Goal: Task Accomplishment & Management: Use online tool/utility

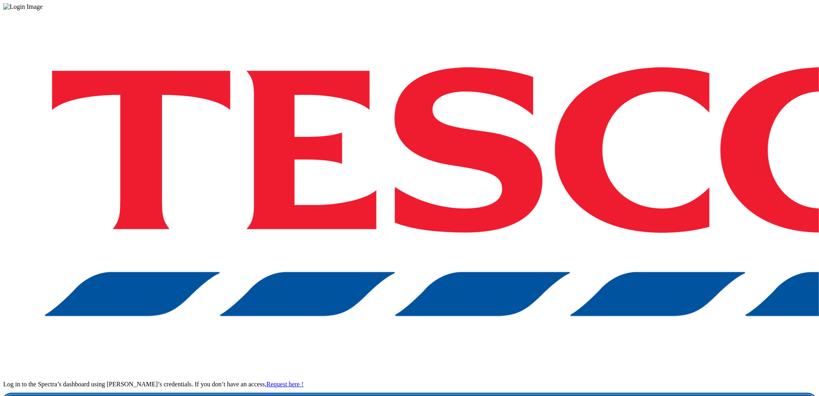
click at [620, 394] on link "Login" at bounding box center [409, 402] width 813 height 16
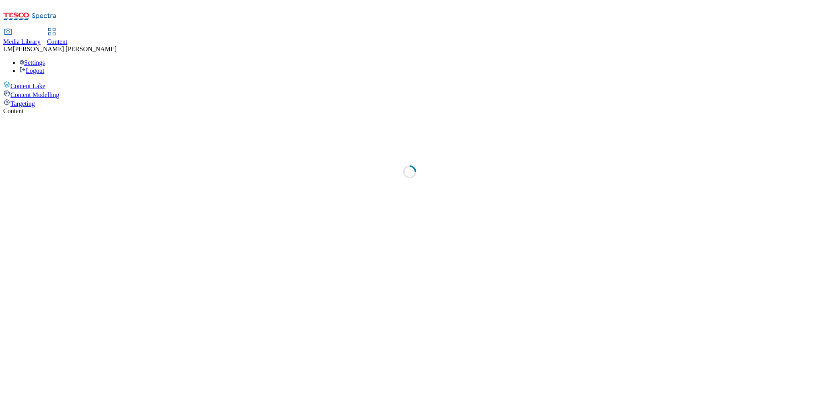
select select "ghs-[GEOGRAPHIC_DATA]"
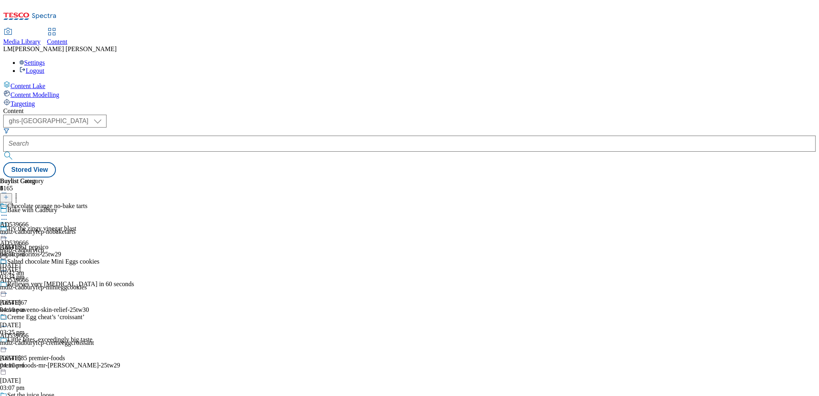
click at [636, 177] on div "Buylist Group 6165 Bake with Cadbury Try the zingy vinegar blast Ad541861 pepsi…" at bounding box center [409, 177] width 813 height 0
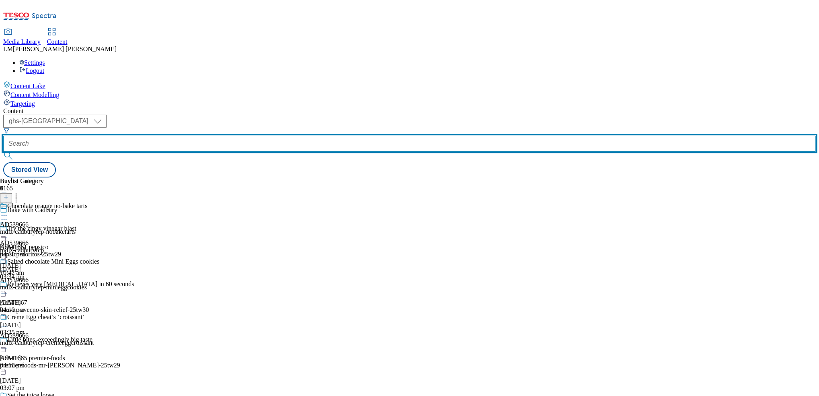
click at [194, 136] on input "text" at bounding box center [409, 144] width 813 height 16
paste input "[URL][DOMAIN_NAME]"
type input "[URL][DOMAIN_NAME]"
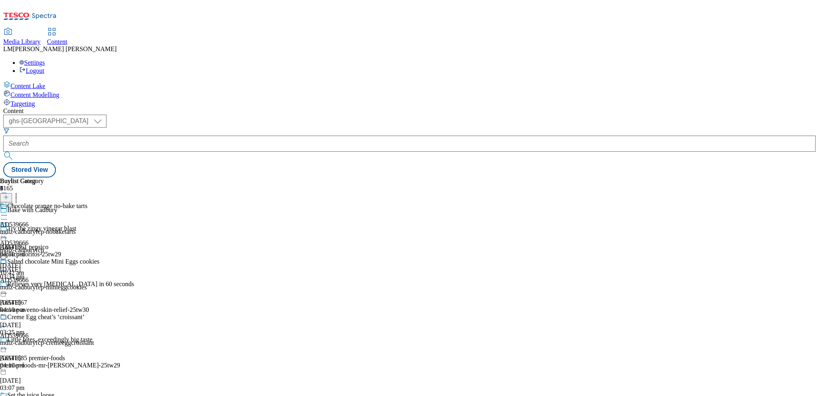
click at [196, 107] on div "Content ( optional ) ghs-roi ghs-[GEOGRAPHIC_DATA] ghs-uk Stored View Buylist G…" at bounding box center [409, 142] width 813 height 70
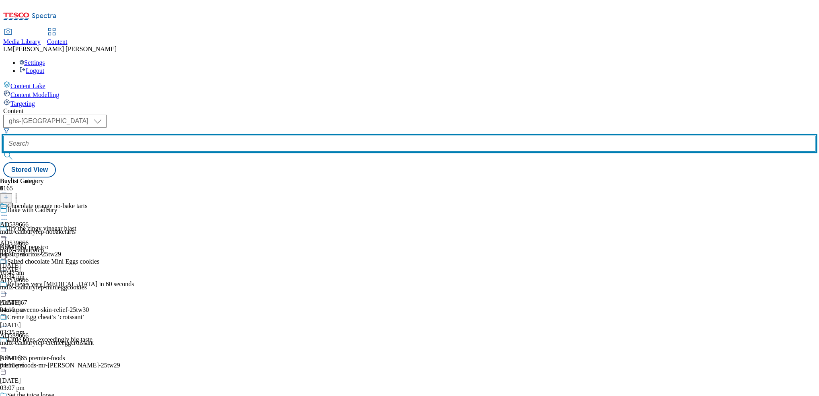
click at [196, 136] on input "text" at bounding box center [409, 144] width 813 height 16
paste input "541880"
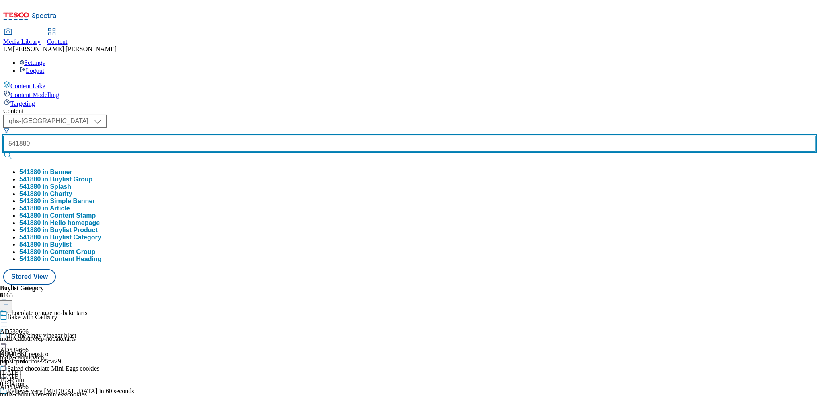
type input "541880"
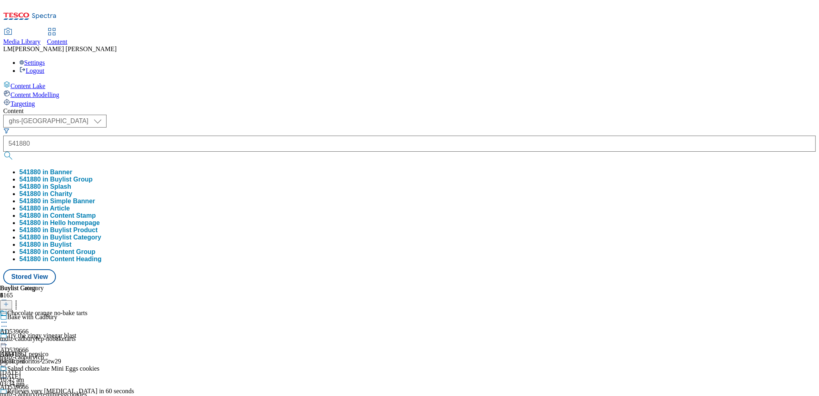
click at [14, 152] on button "submit" at bounding box center [8, 156] width 11 height 8
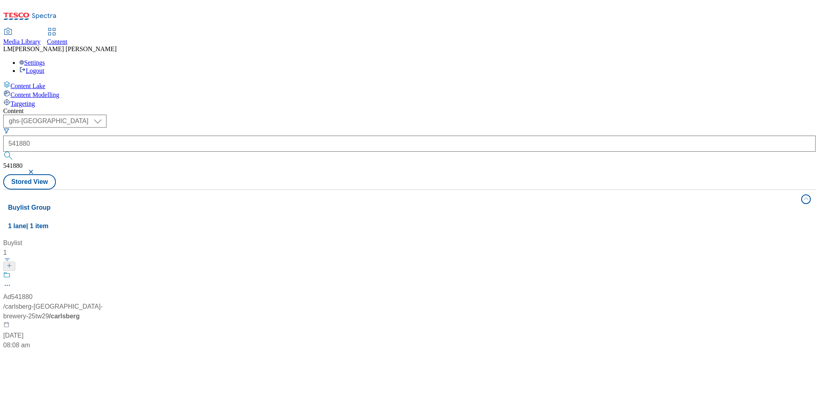
click at [526, 107] on div "Content" at bounding box center [409, 110] width 813 height 7
click at [10, 271] on span at bounding box center [10, 276] width 0 height 10
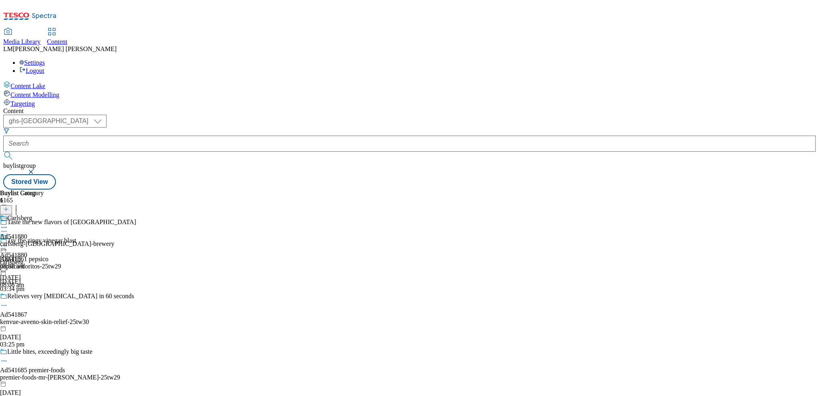
click at [8, 242] on icon at bounding box center [4, 246] width 8 height 8
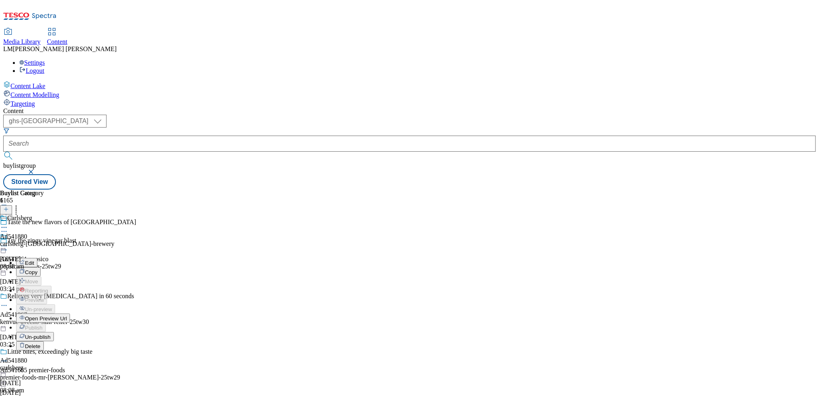
click at [51, 334] on span "Un-publish" at bounding box center [38, 337] width 26 height 6
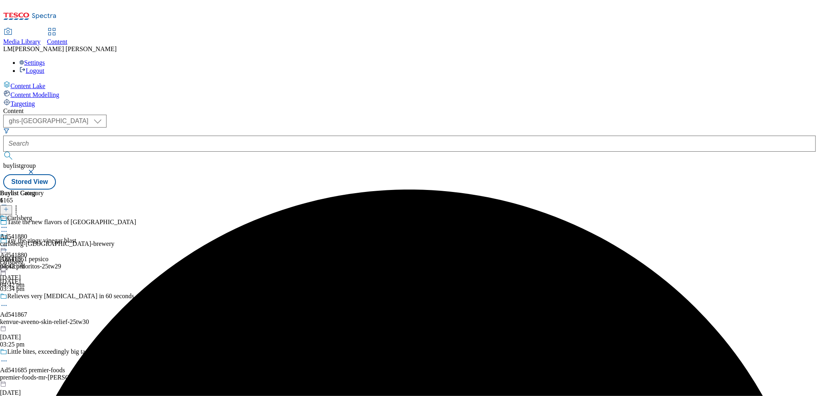
click at [8, 242] on icon at bounding box center [4, 246] width 8 height 8
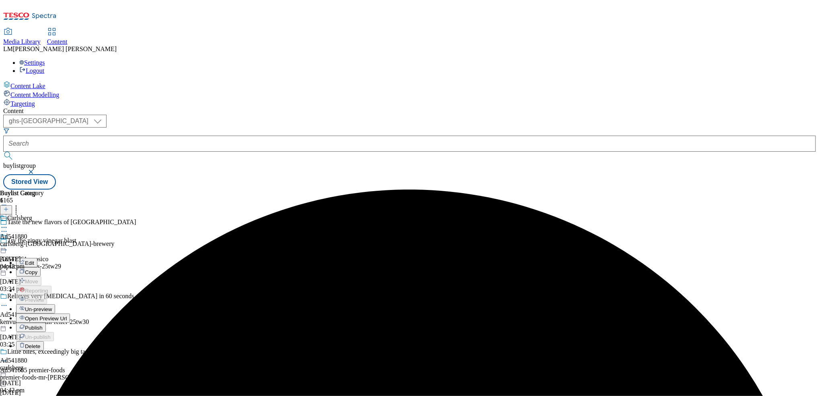
click at [55, 304] on button "Un-preview" at bounding box center [35, 308] width 39 height 9
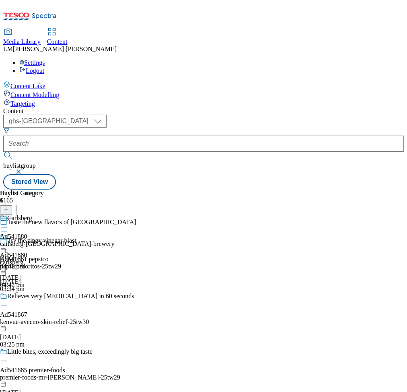
click at [115, 236] on div "Carlsberg Ad541880 [GEOGRAPHIC_DATA]-[GEOGRAPHIC_DATA]-brewery [DATE] 04:42 pm" at bounding box center [57, 242] width 115 height 56
click at [27, 233] on span "Ad541880" at bounding box center [13, 236] width 27 height 7
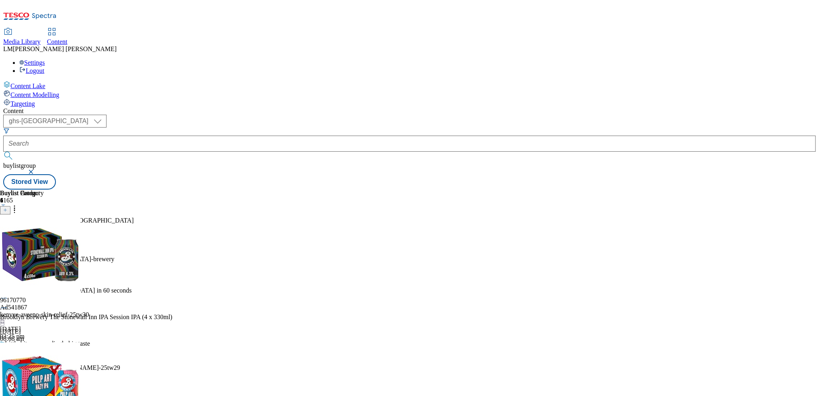
click at [7, 208] on icon at bounding box center [5, 210] width 4 height 4
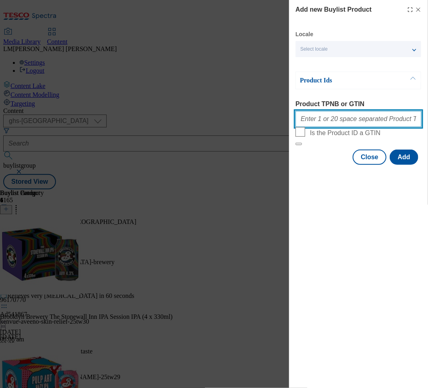
click at [337, 127] on input "Product TPNB or GTIN" at bounding box center [358, 119] width 126 height 16
paste input "96170770"
click at [349, 119] on input "96170770" at bounding box center [358, 119] width 126 height 16
paste input "96240082"
click at [362, 127] on input "96170770 96240082" at bounding box center [358, 119] width 126 height 16
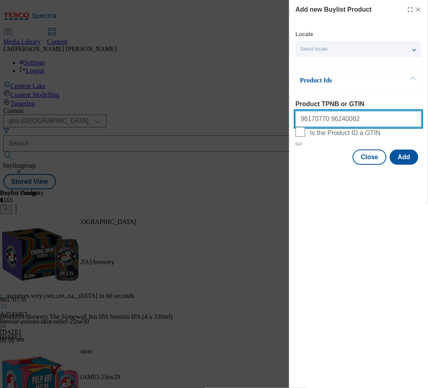
paste input "96180780"
click at [369, 125] on input "96170770 96240082 96180780" at bounding box center [358, 119] width 126 height 16
paste input "96235238"
click at [396, 124] on input "96170770 96240082 96180780 96235238" at bounding box center [358, 119] width 126 height 16
paste input "96310748"
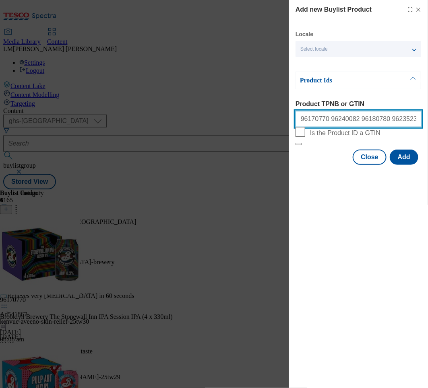
click at [413, 124] on input "96170770 96240082 96180780 96235238 96310748" at bounding box center [358, 119] width 126 height 16
paste input "93983480"
type input "96170770 96240082 96180780 96235238 96310748 93983480"
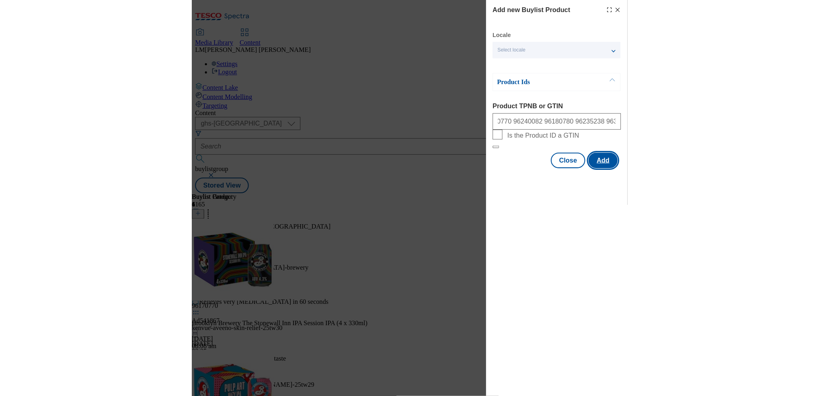
scroll to position [0, 0]
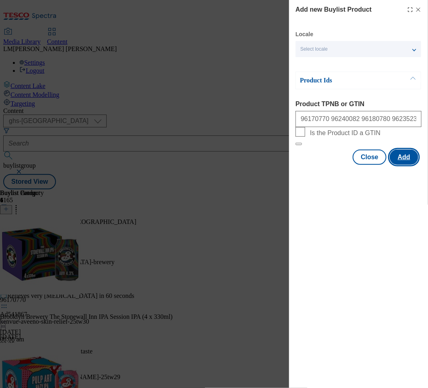
click at [407, 165] on button "Add" at bounding box center [403, 157] width 29 height 15
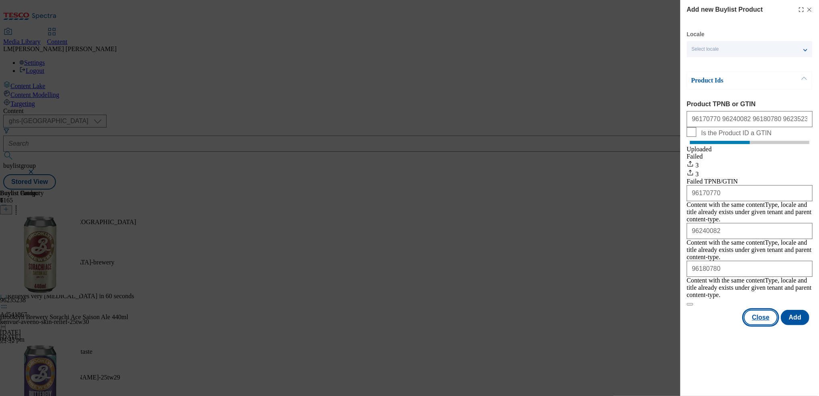
click at [767, 310] on button "Close" at bounding box center [761, 317] width 34 height 15
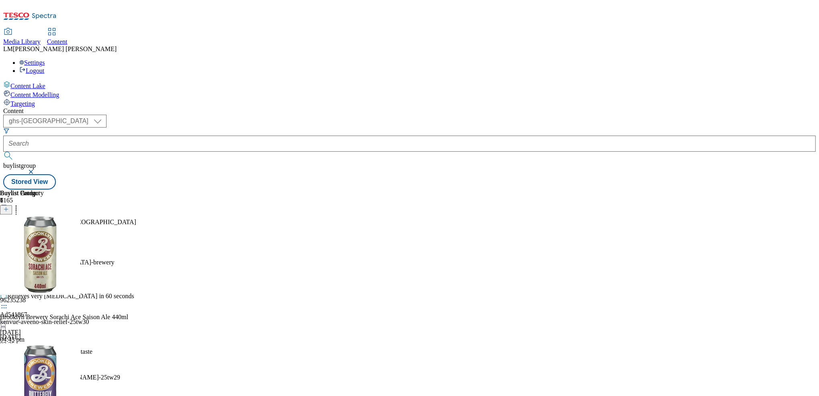
click at [8, 242] on icon at bounding box center [4, 246] width 8 height 8
click at [20, 204] on icon at bounding box center [16, 208] width 8 height 8
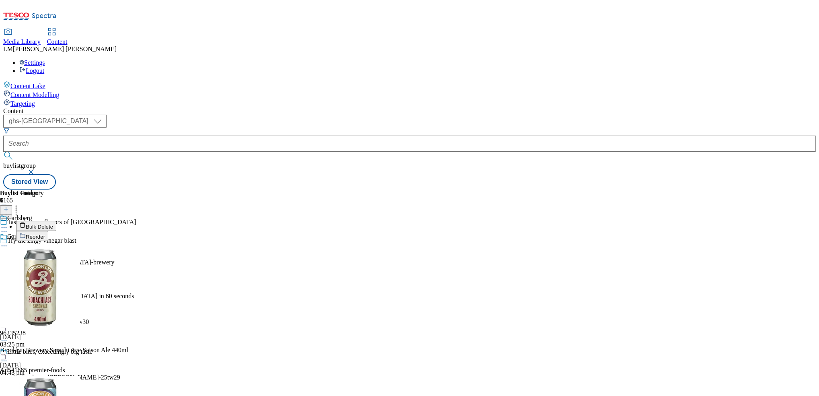
click at [48, 231] on button "Reorder" at bounding box center [32, 236] width 32 height 10
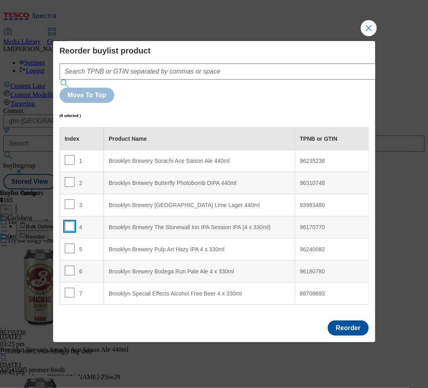
click at [71, 222] on input "Modal" at bounding box center [70, 227] width 10 height 10
checkbox input "true"
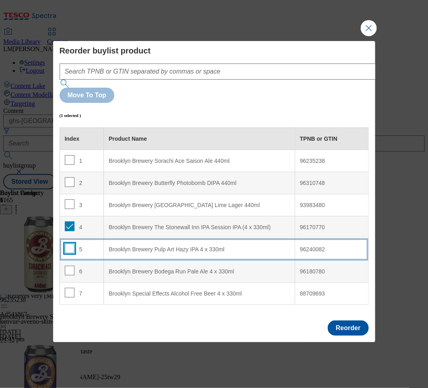
click at [69, 244] on input "Modal" at bounding box center [70, 249] width 10 height 10
checkbox input "true"
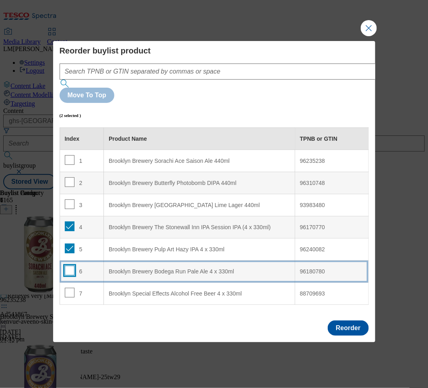
click at [71, 266] on input "Modal" at bounding box center [70, 271] width 10 height 10
checkbox input "true"
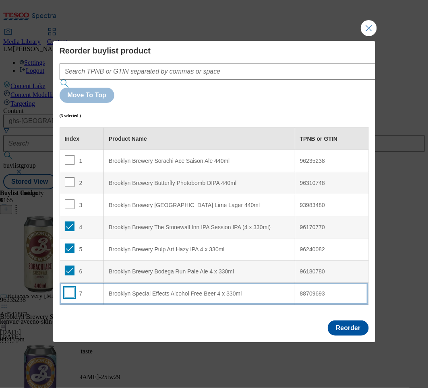
click at [71, 288] on input "Modal" at bounding box center [70, 293] width 10 height 10
checkbox input "true"
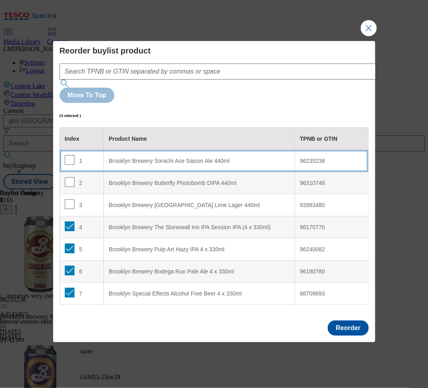
click at [97, 155] on div "1" at bounding box center [82, 161] width 34 height 12
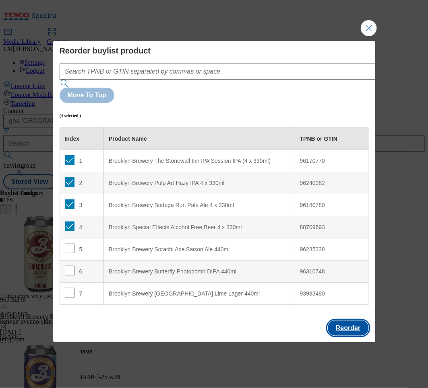
click at [349, 321] on button "Reorder" at bounding box center [347, 328] width 41 height 15
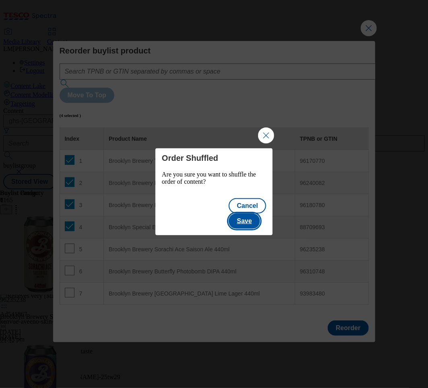
click at [248, 214] on button "Save" at bounding box center [243, 221] width 31 height 15
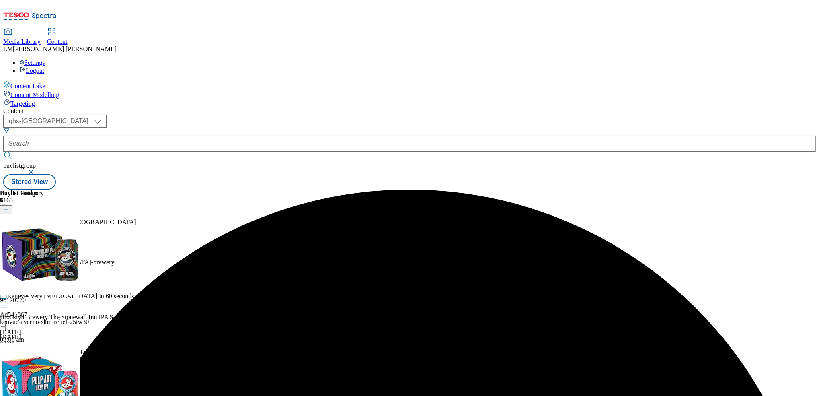
scroll to position [328, 0]
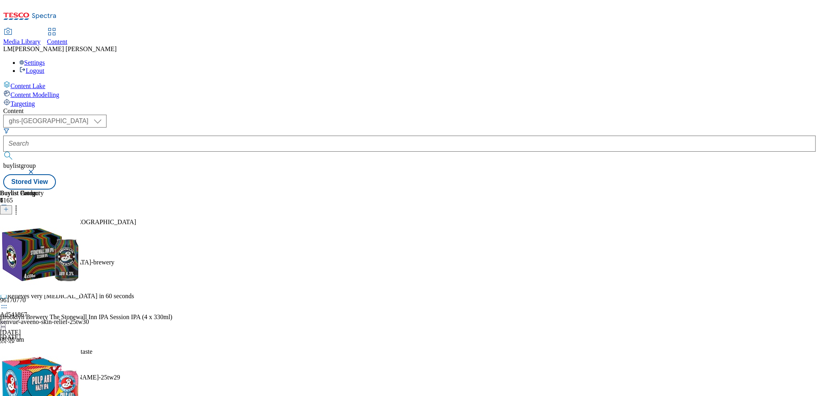
click at [8, 242] on icon at bounding box center [4, 246] width 8 height 8
click at [47, 295] on button "Preview" at bounding box center [31, 299] width 31 height 9
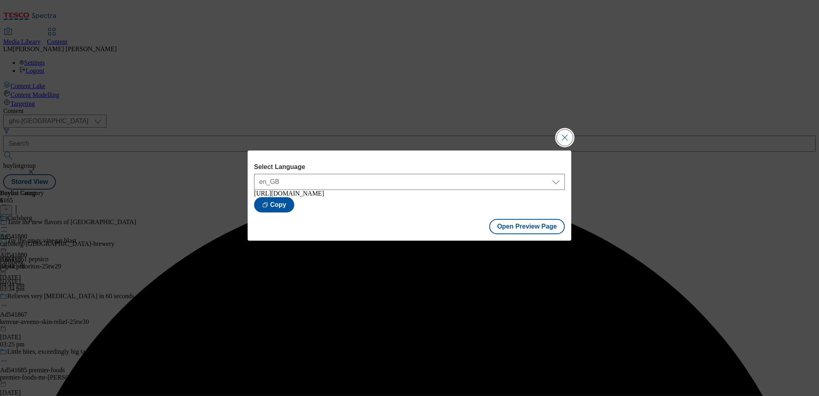
click at [567, 136] on button "Close Modal" at bounding box center [565, 138] width 16 height 16
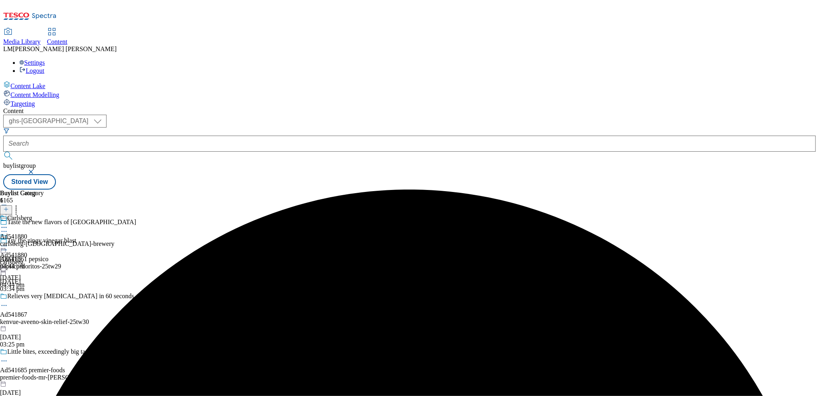
click at [8, 242] on icon at bounding box center [4, 246] width 8 height 8
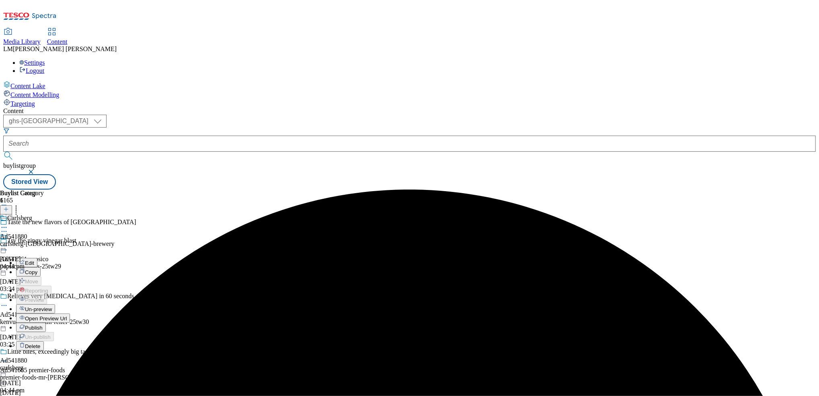
click at [46, 323] on button "Publish" at bounding box center [31, 327] width 30 height 9
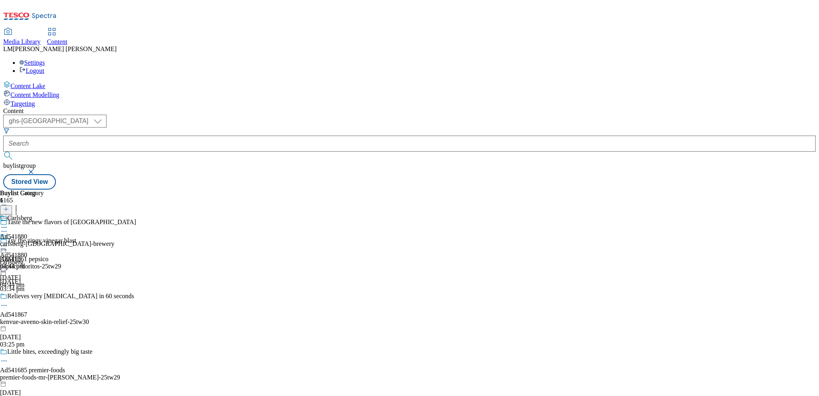
click at [8, 242] on icon at bounding box center [4, 246] width 8 height 8
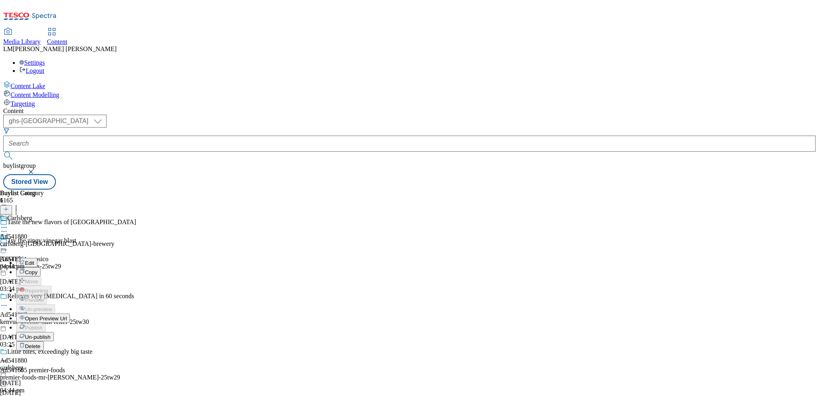
click at [67, 315] on span "Open Preview Url" at bounding box center [46, 318] width 42 height 6
